Goal: Task Accomplishment & Management: Manage account settings

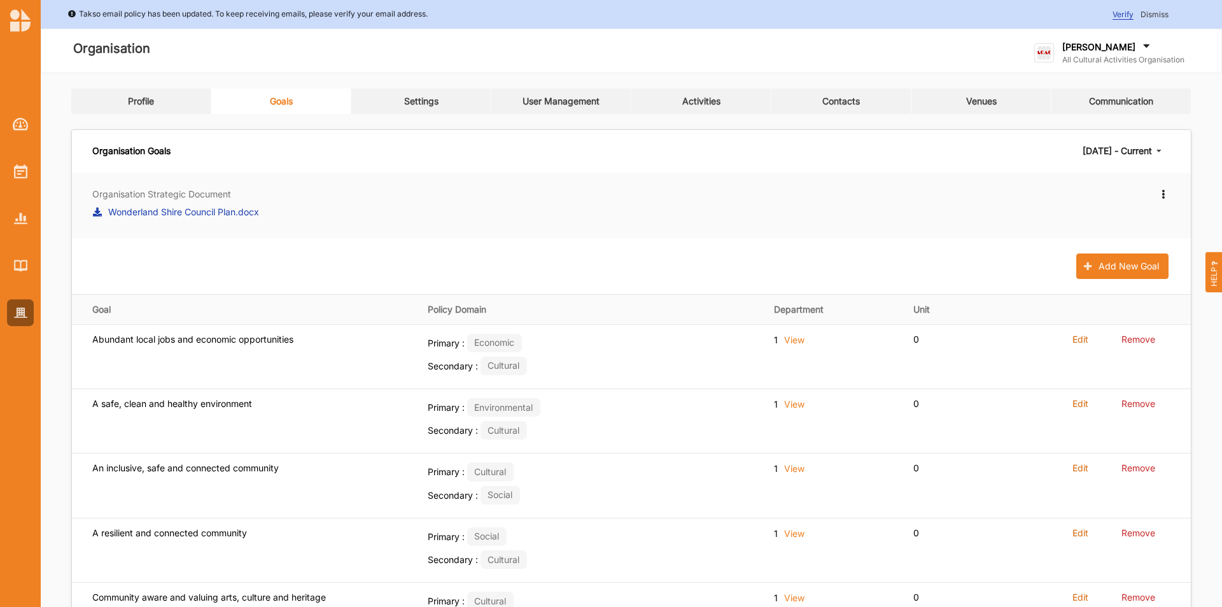
click at [1090, 51] on label "[PERSON_NAME]" at bounding box center [1098, 46] width 73 height 11
click at [1060, 189] on div "Log Out" at bounding box center [1096, 186] width 102 height 11
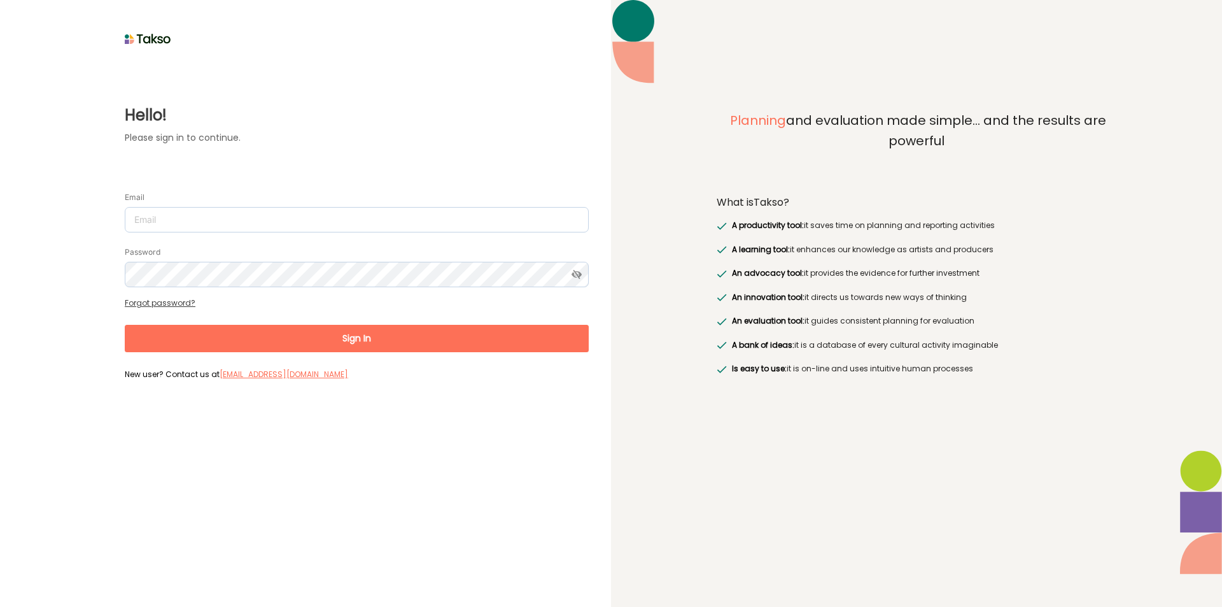
click at [1139, 44] on div "Planning and evaluation made simple... and the results are powerful What is Tak…" at bounding box center [916, 303] width 611 height 607
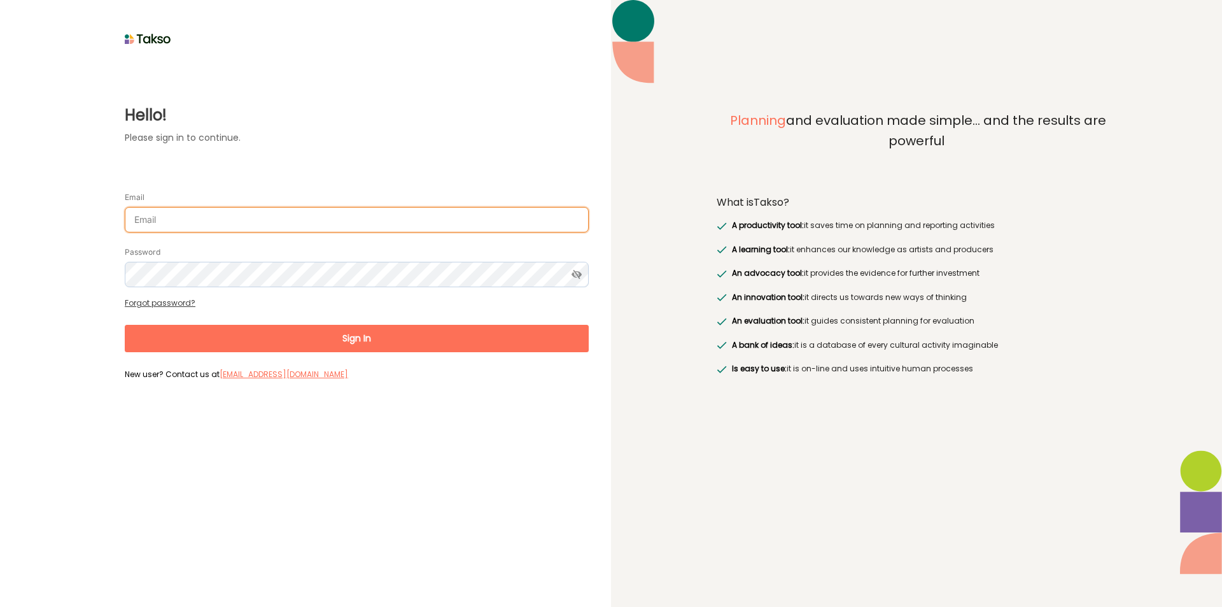
click at [178, 212] on input "Email" at bounding box center [357, 219] width 464 height 25
type input "[EMAIL_ADDRESS][DOMAIN_NAME]"
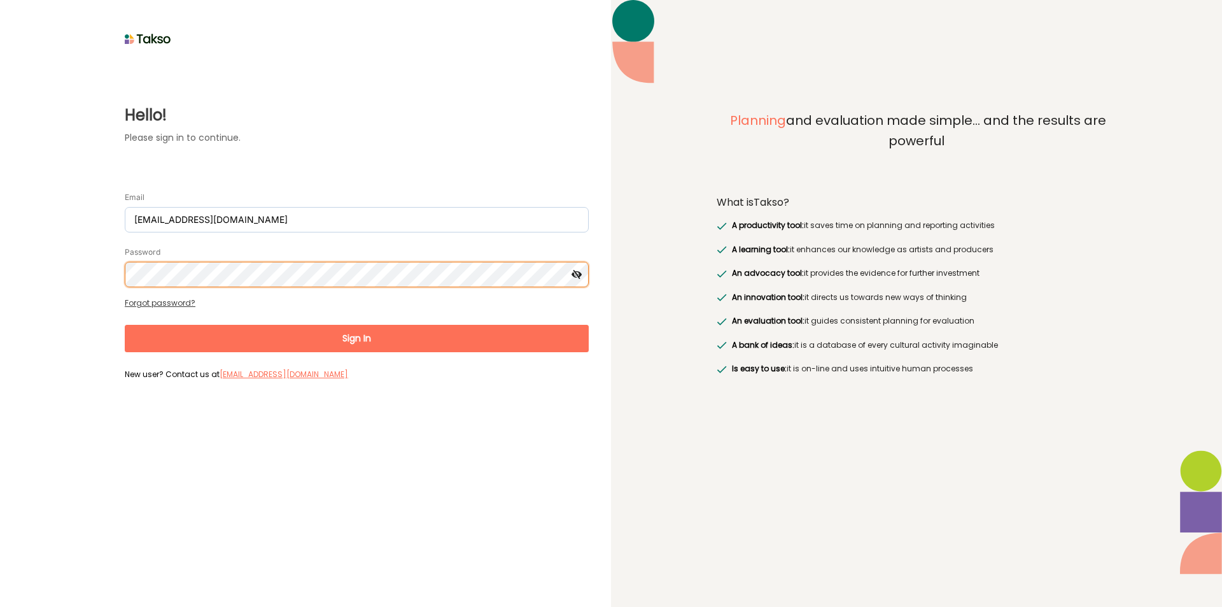
click at [125, 325] on button "Sign In" at bounding box center [357, 338] width 464 height 27
